Goal: Information Seeking & Learning: Check status

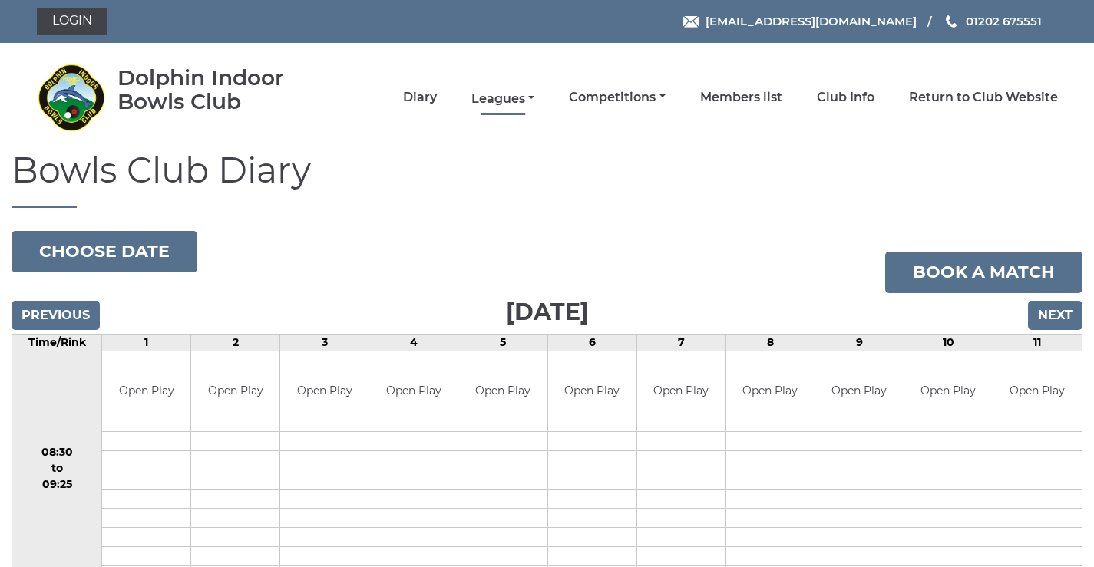
click at [496, 98] on link "Leagues" at bounding box center [502, 99] width 63 height 17
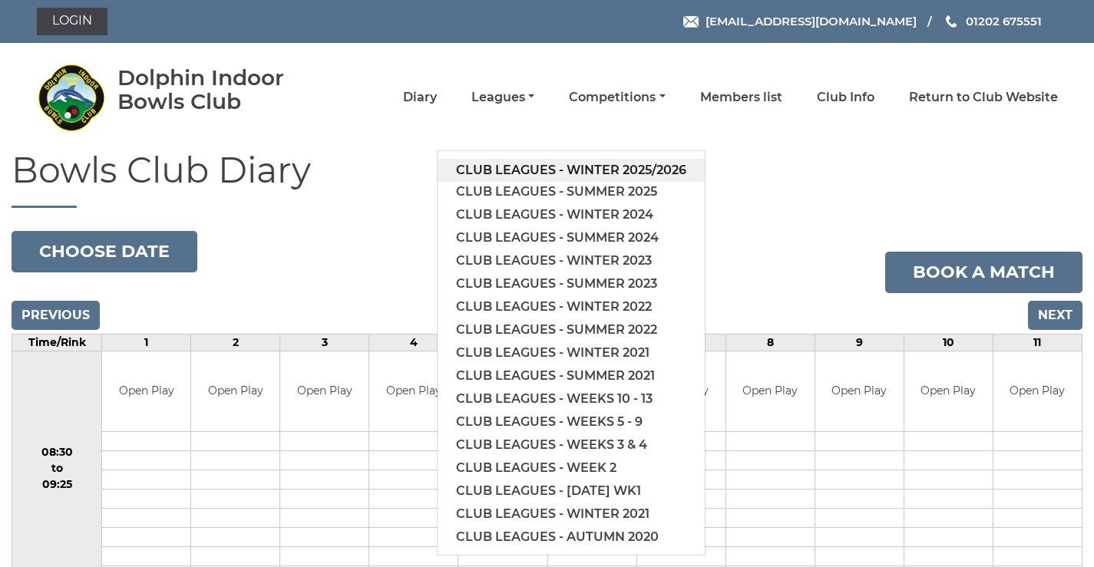
click at [511, 171] on link "Club leagues - Winter 2025/2026" at bounding box center [571, 170] width 267 height 23
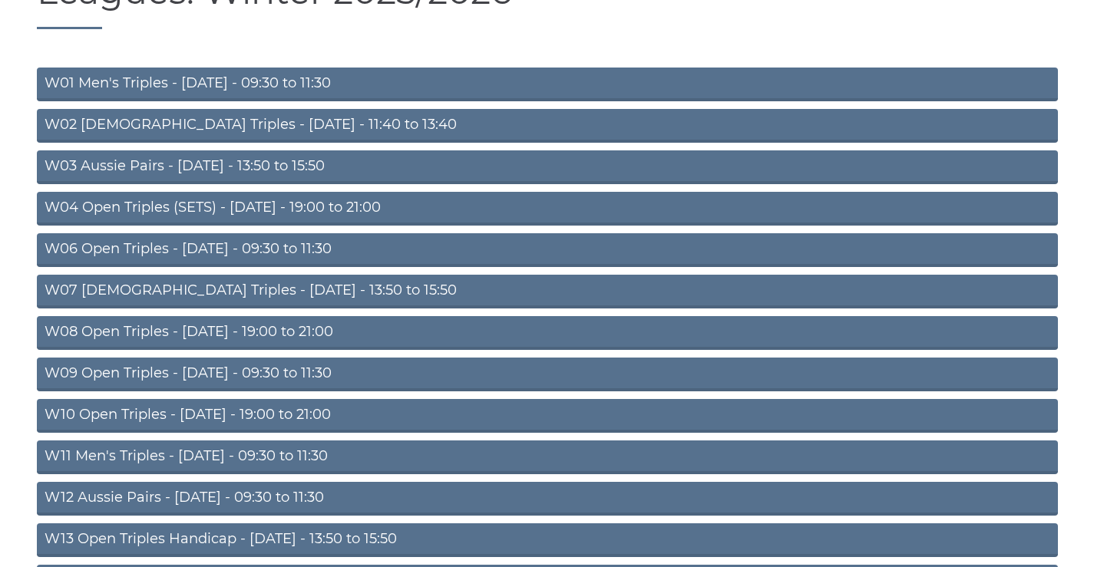
scroll to position [495, 0]
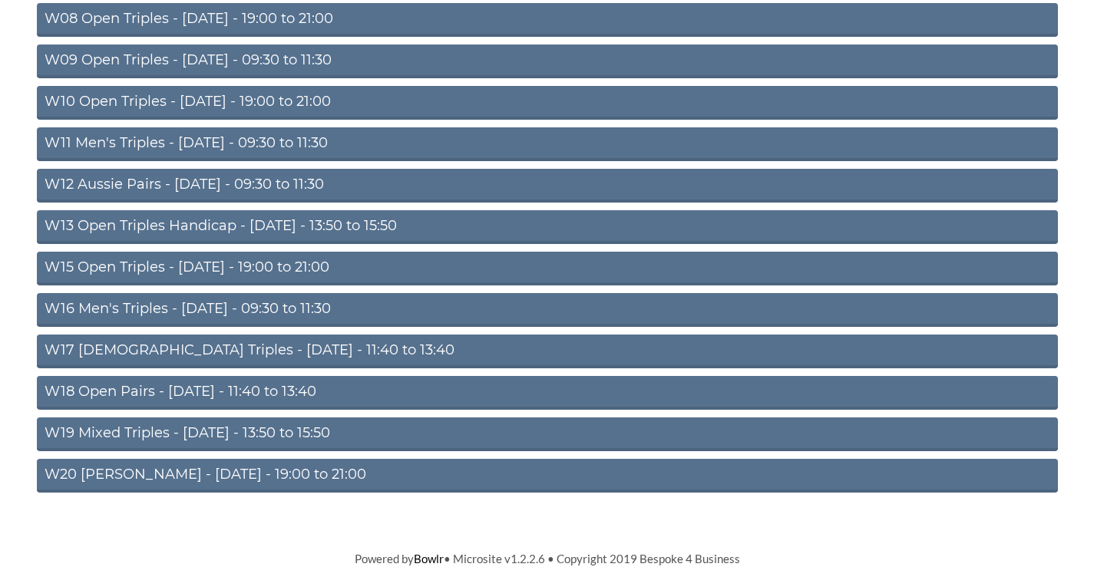
click at [195, 182] on link "W12 Aussie Pairs - Thursday - 09:30 to 11:30" at bounding box center [547, 186] width 1021 height 34
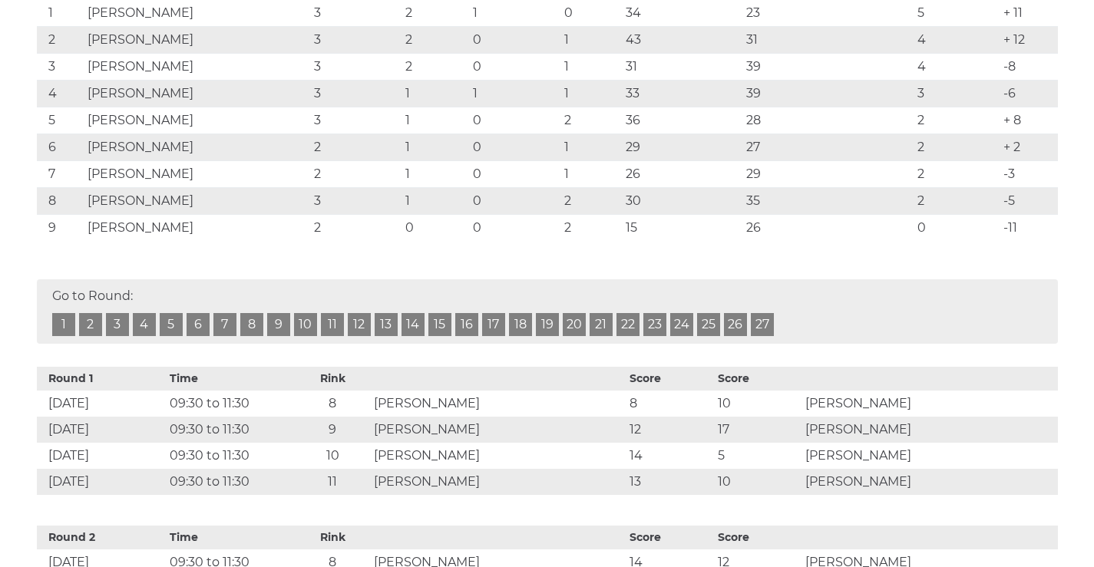
scroll to position [179, 0]
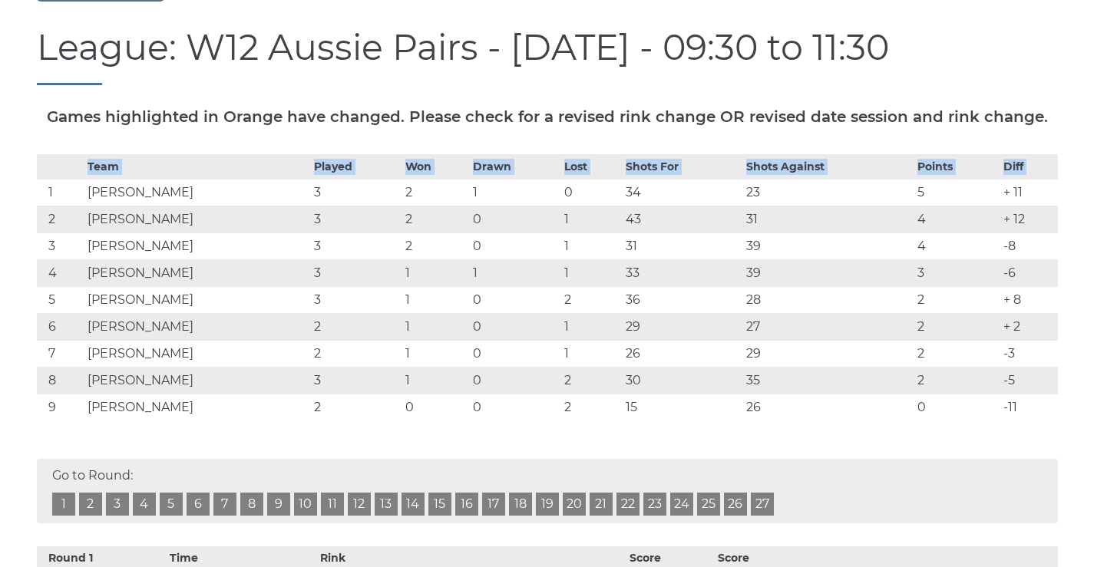
drag, startPoint x: 50, startPoint y: 227, endPoint x: 1069, endPoint y: 459, distance: 1044.9
click at [1069, 444] on div "Team Played Won Drawn Lost Shots For Shots Against Points Diff 1 [PERSON_NAME] …" at bounding box center [547, 298] width 1044 height 289
copy table "Team Played Won Drawn Lost Shots For Shots Against Points Diff"
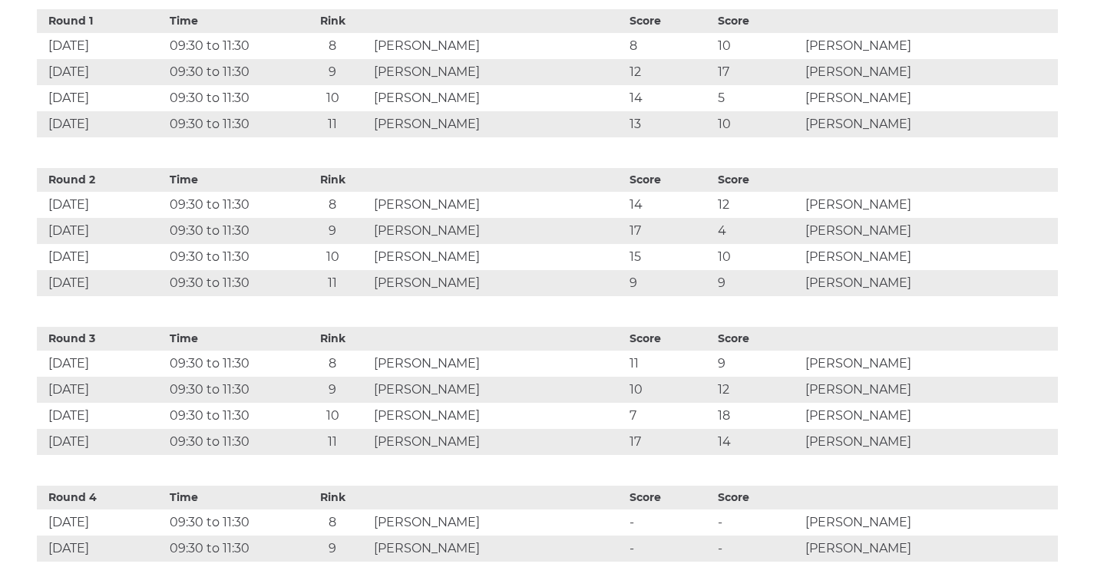
scroll to position [359, 0]
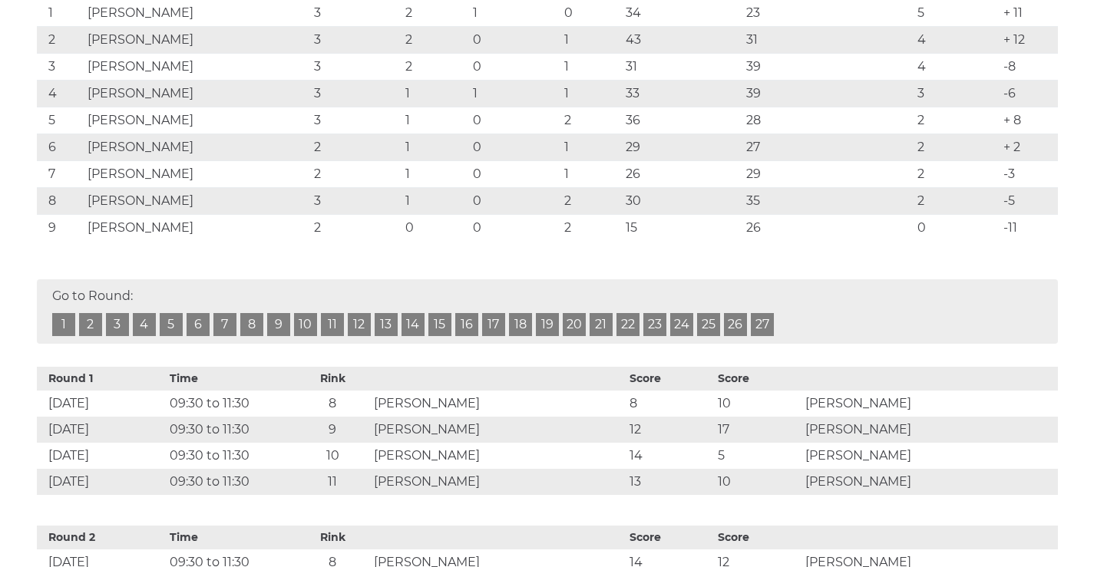
click at [292, 134] on td "[PERSON_NAME]" at bounding box center [197, 120] width 227 height 27
